Goal: Information Seeking & Learning: Learn about a topic

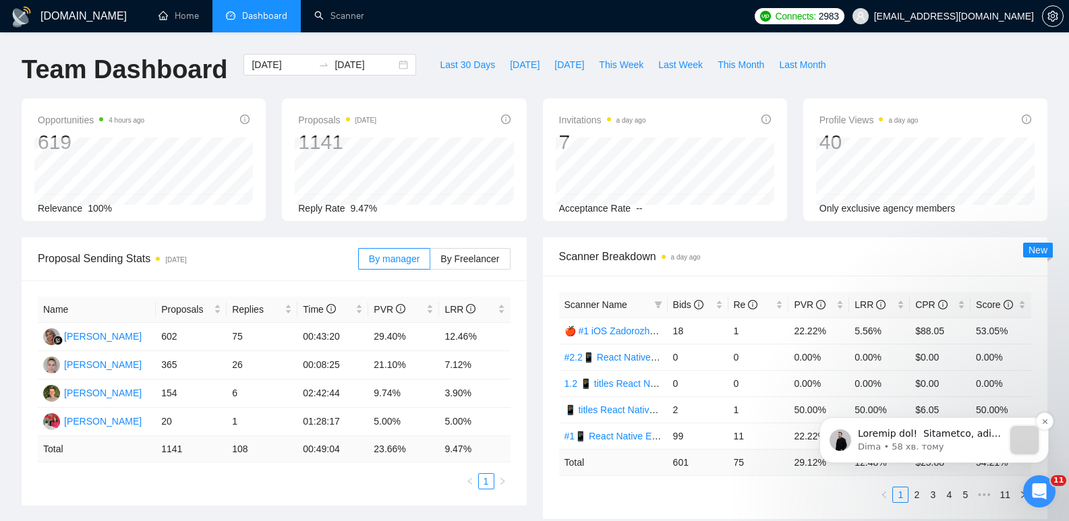
click at [936, 442] on p "Dima • 58 хв. тому" at bounding box center [931, 447] width 146 height 12
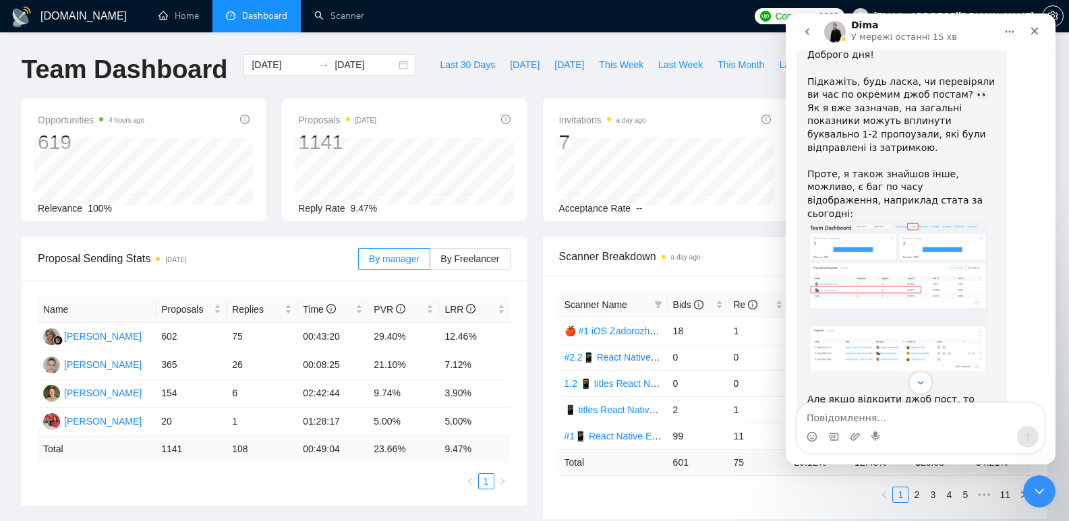
scroll to position [1090, 0]
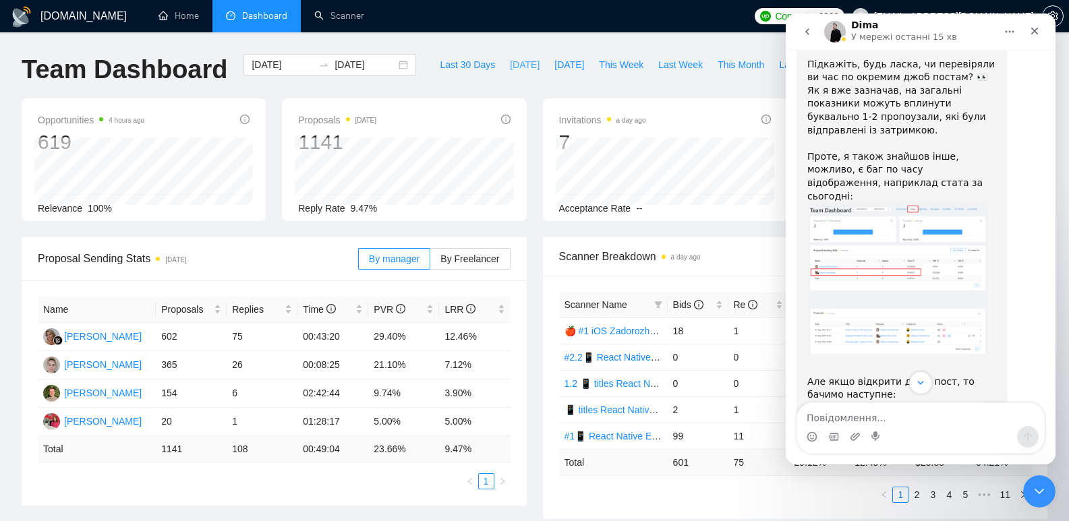
click at [510, 64] on span "[DATE]" at bounding box center [525, 64] width 30 height 15
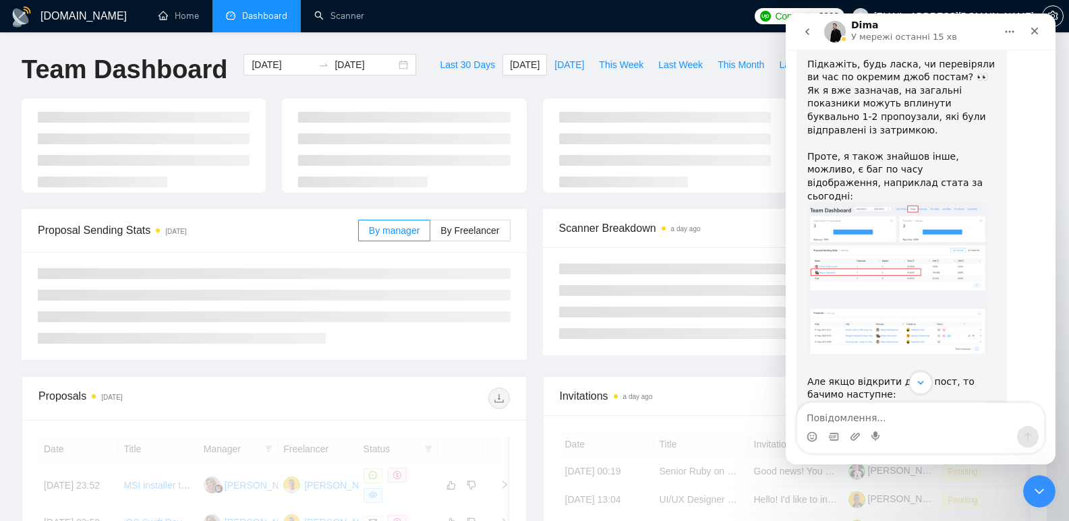
type input "[DATE]"
click at [911, 254] on img "Dima каже…" at bounding box center [897, 279] width 181 height 152
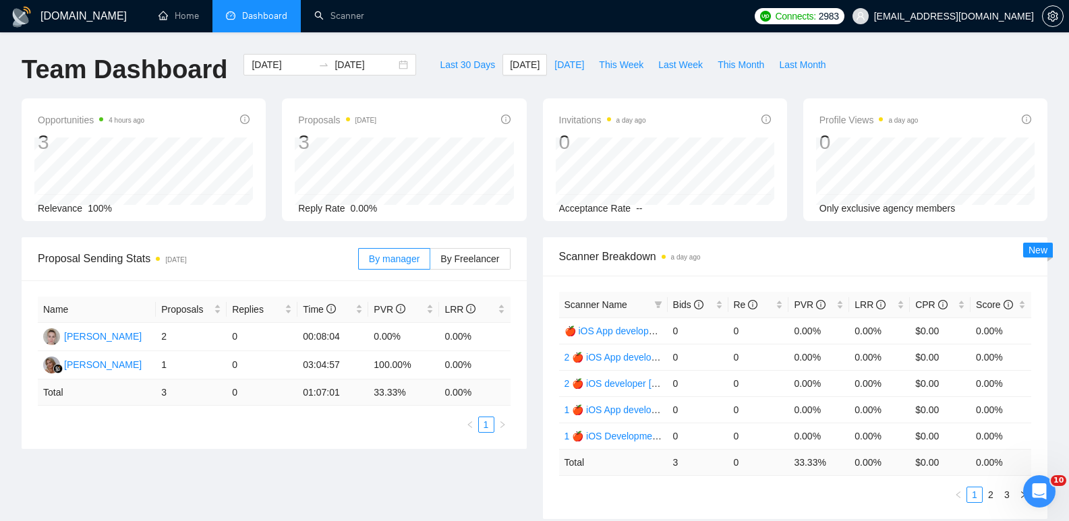
scroll to position [1527, 0]
click at [539, 230] on div "Opportunities 4 hours ago 3 Relevance 100% Proposals [DATE] 3 Reply Rate 0.00% …" at bounding box center [534, 167] width 1042 height 139
click at [721, 305] on div "Bids" at bounding box center [698, 304] width 50 height 15
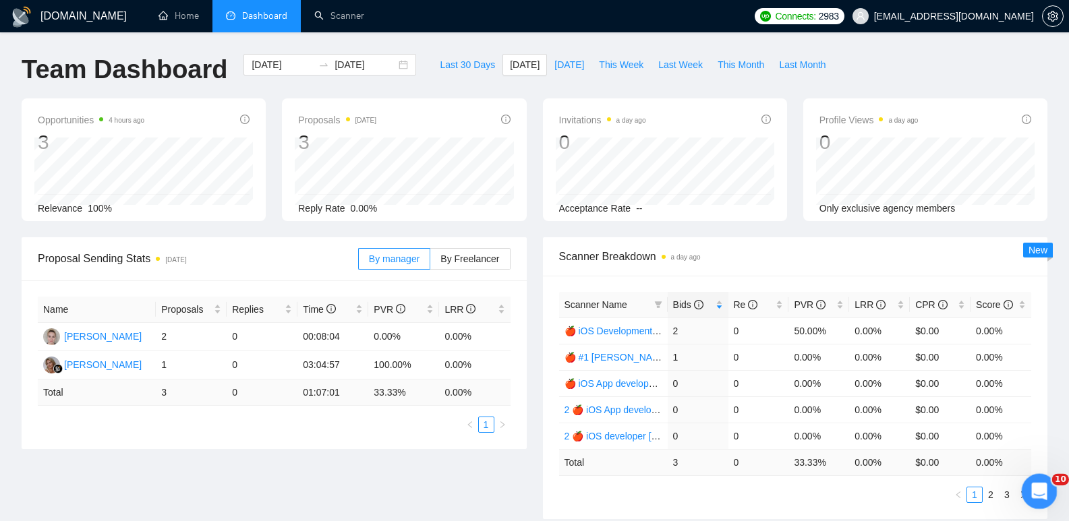
click at [1050, 494] on div "Відкрити програму для спілкування Intercom" at bounding box center [1037, 489] width 45 height 45
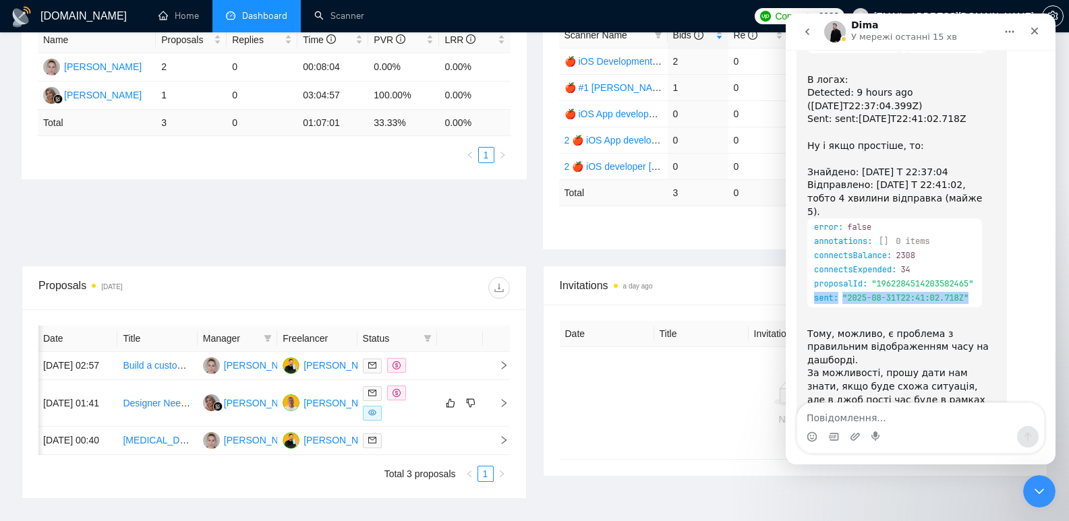
click at [899, 414] on textarea "Повідомлення..." at bounding box center [920, 414] width 247 height 23
type textarea "Вітаю. Не зрозумів що Ви від мене просите"
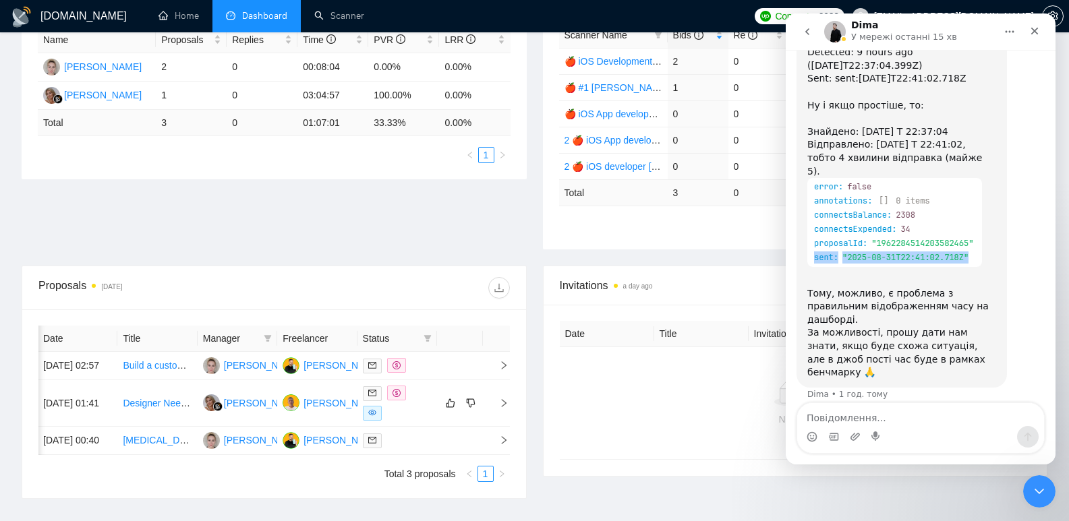
click at [535, 258] on div "Proposal Sending Stats [DATE] By manager By Freelancer Name Proposals Replies T…" at bounding box center [534, 117] width 1042 height 298
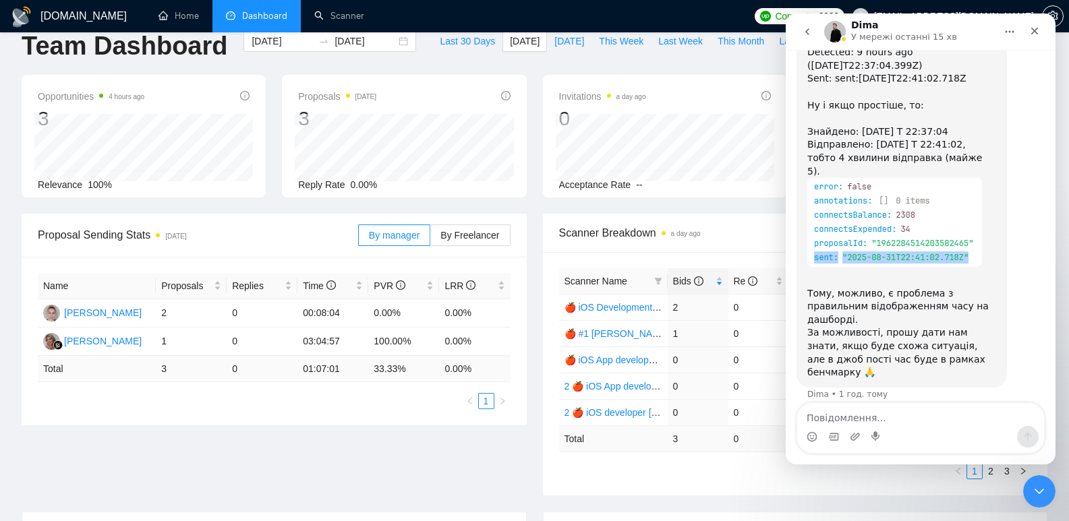
scroll to position [0, 0]
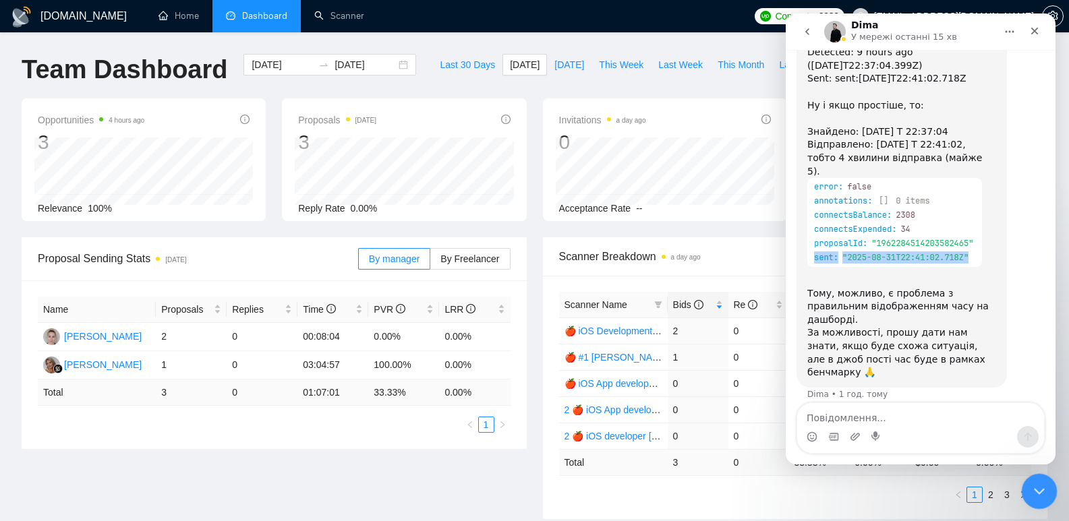
drag, startPoint x: 1038, startPoint y: 490, endPoint x: 1024, endPoint y: 498, distance: 16.0
click at [1028, 495] on div "Закрити програму для спілкування Intercom" at bounding box center [1037, 489] width 32 height 32
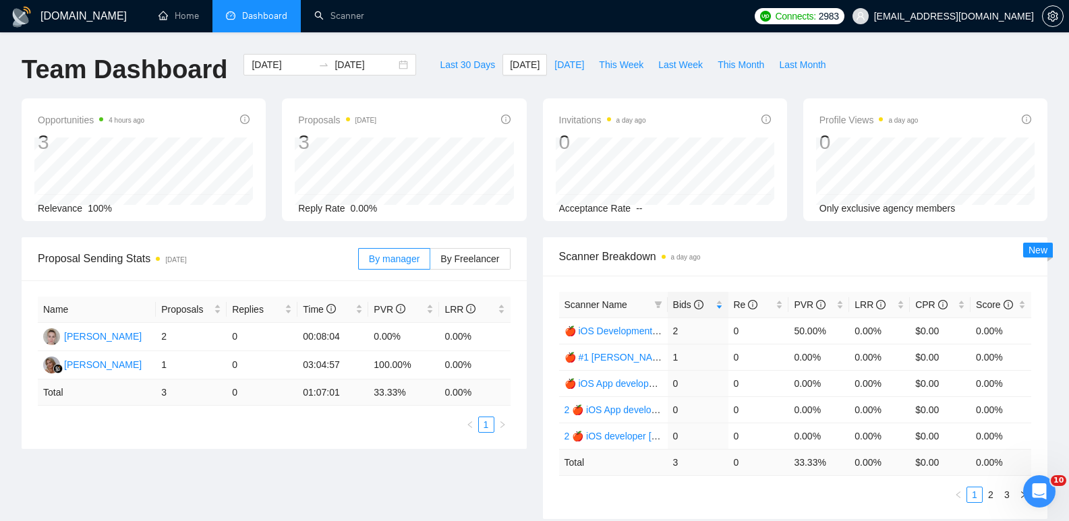
click at [529, 223] on div "Opportunities 4 hours ago 3 Relevance 100% Proposals [DATE] 3 Reply Rate 0.00% …" at bounding box center [534, 167] width 1042 height 139
click at [1040, 500] on div "Відкрити програму для спілкування Intercom" at bounding box center [1037, 489] width 45 height 45
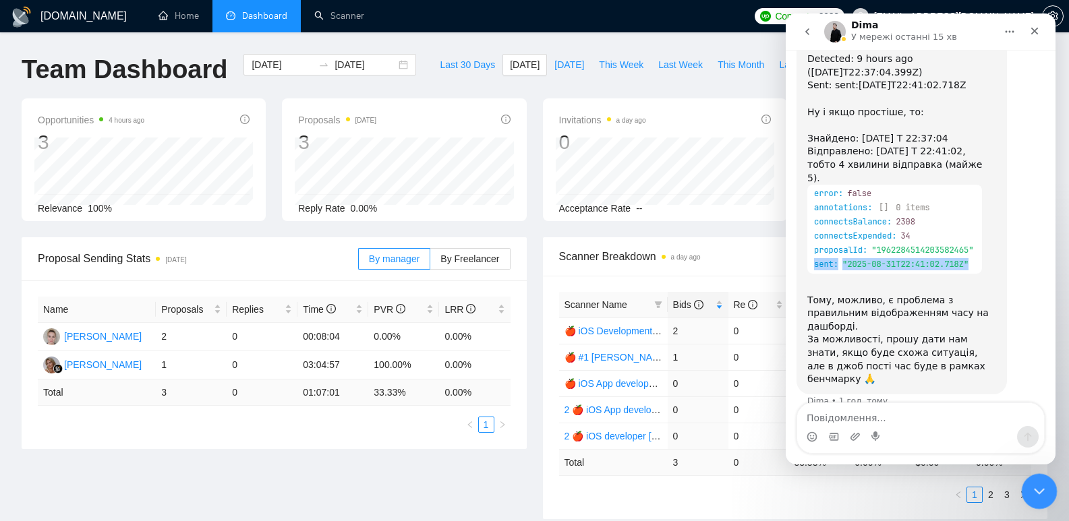
scroll to position [1567, 0]
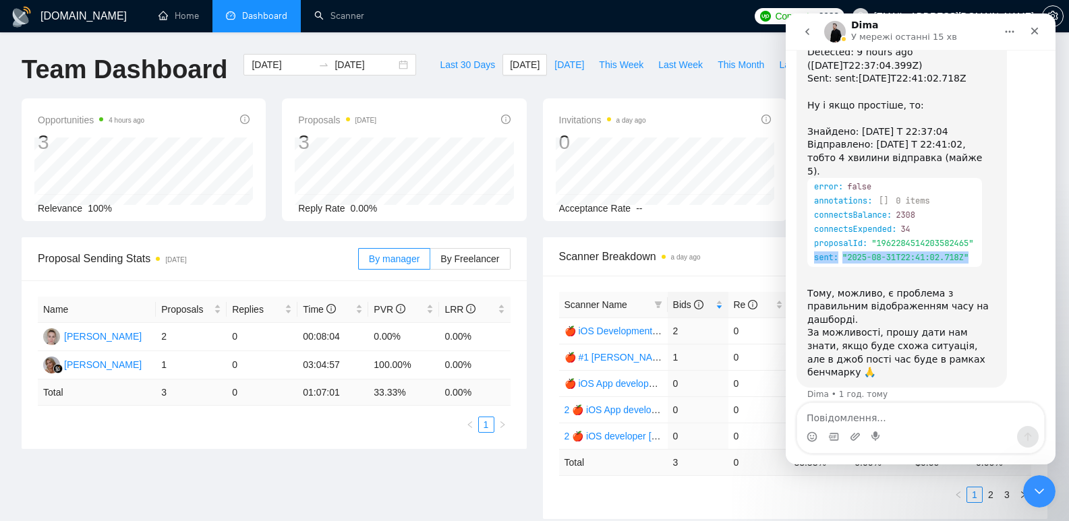
click at [531, 227] on div "Opportunities 4 hours ago 3 Relevance 100% Proposals [DATE] 3 Reply Rate 0.00% …" at bounding box center [534, 167] width 1042 height 139
click at [1036, 25] on div "Закрити" at bounding box center [1034, 31] width 24 height 24
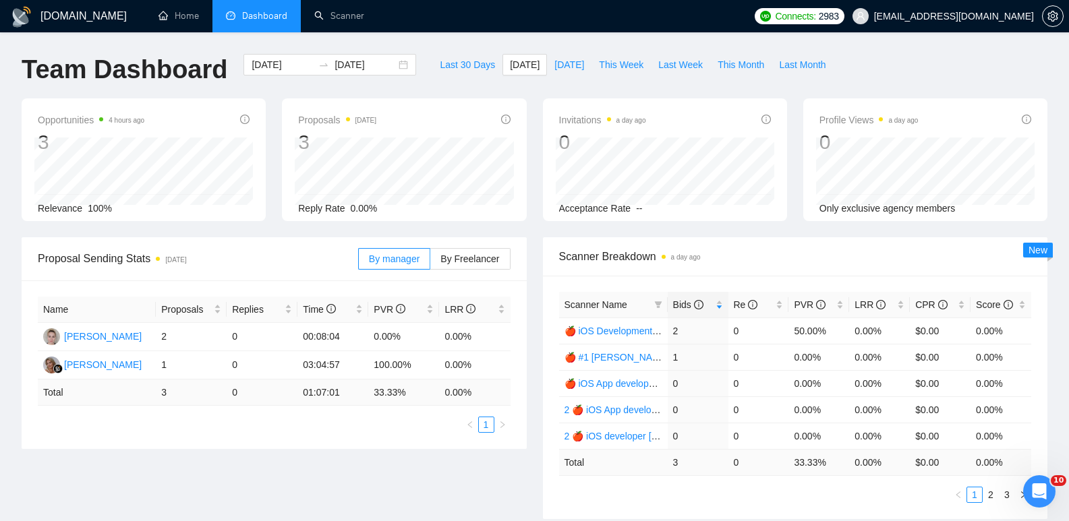
click at [529, 237] on div "Proposal Sending Stats [DATE] By manager By Freelancer Name Proposals Replies T…" at bounding box center [273, 343] width 521 height 212
click at [530, 228] on div "Opportunities 4 hours ago 3 Relevance 100% Proposals [DATE] 3 [DATE] Sent 3 Rep…" at bounding box center [534, 167] width 1042 height 139
click at [533, 230] on div "Opportunities 4 hours ago 3 Relevance 100% Proposals [DATE] 3 [DATE] Sent 3 Rep…" at bounding box center [534, 167] width 1042 height 139
